Goal: Check status: Check status

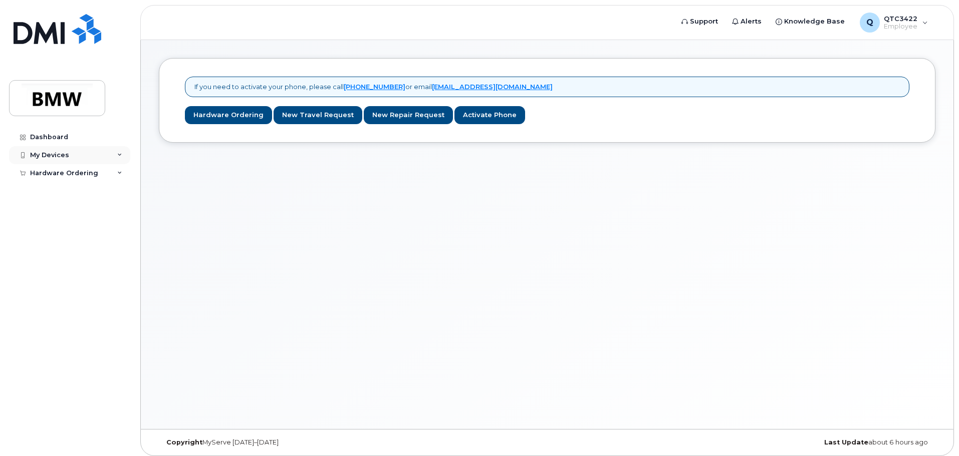
click at [57, 156] on div "My Devices" at bounding box center [49, 155] width 39 height 8
click at [121, 154] on icon at bounding box center [119, 155] width 5 height 5
click at [116, 171] on div "Hardware Ordering" at bounding box center [69, 173] width 121 height 18
click at [60, 186] on link "My Orders" at bounding box center [79, 191] width 104 height 19
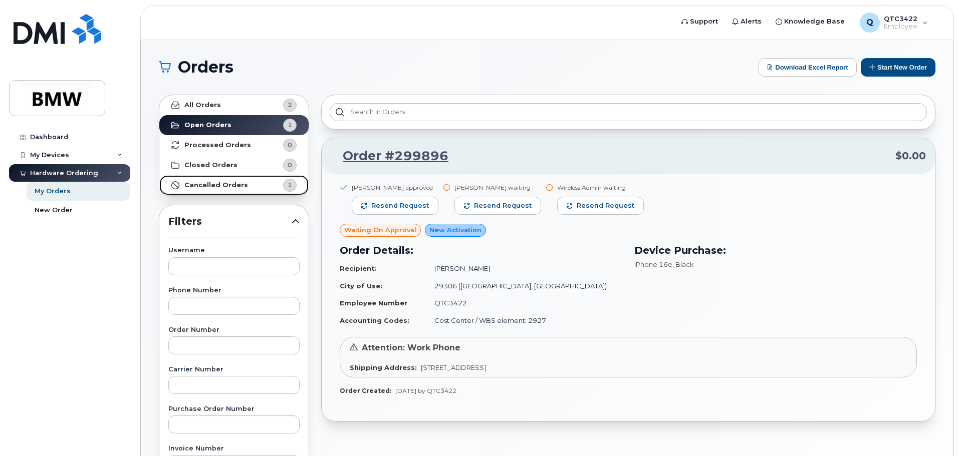
click at [232, 185] on strong "Cancelled Orders" at bounding box center [216, 185] width 64 height 8
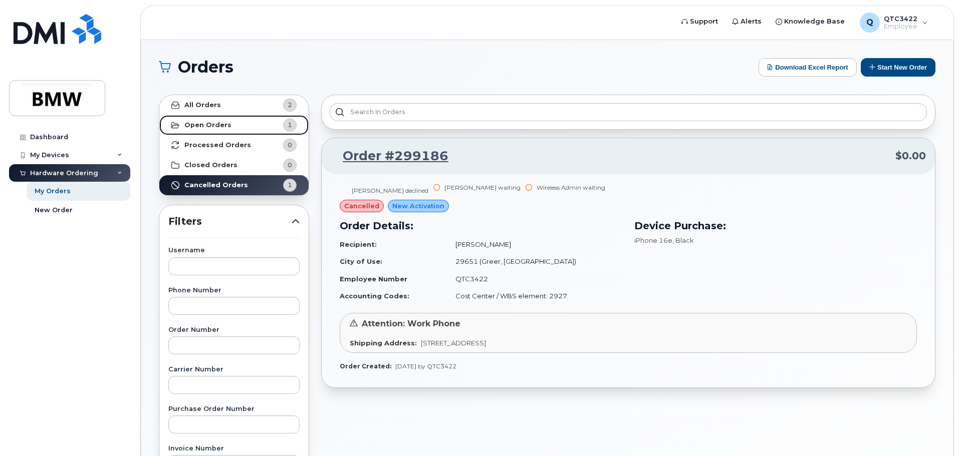
click at [216, 127] on strong "Open Orders" at bounding box center [207, 125] width 47 height 8
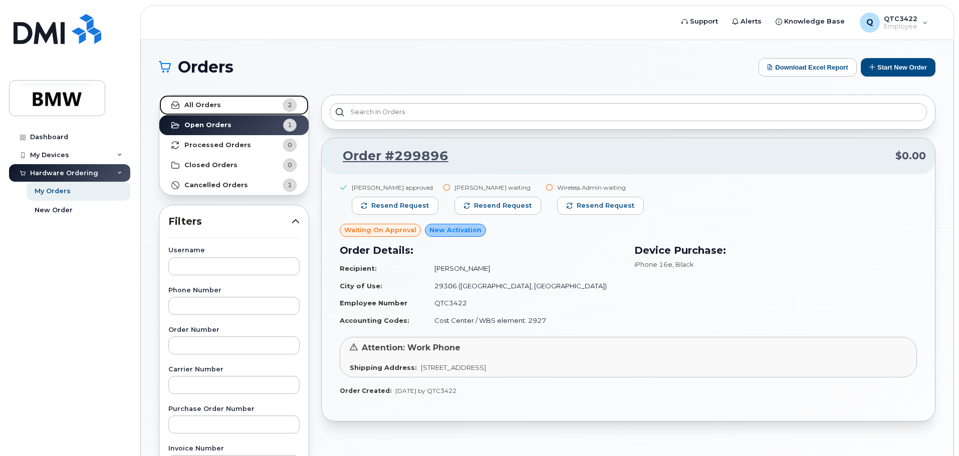
click at [236, 104] on link "All Orders 2" at bounding box center [233, 105] width 149 height 20
